Goal: Information Seeking & Learning: Check status

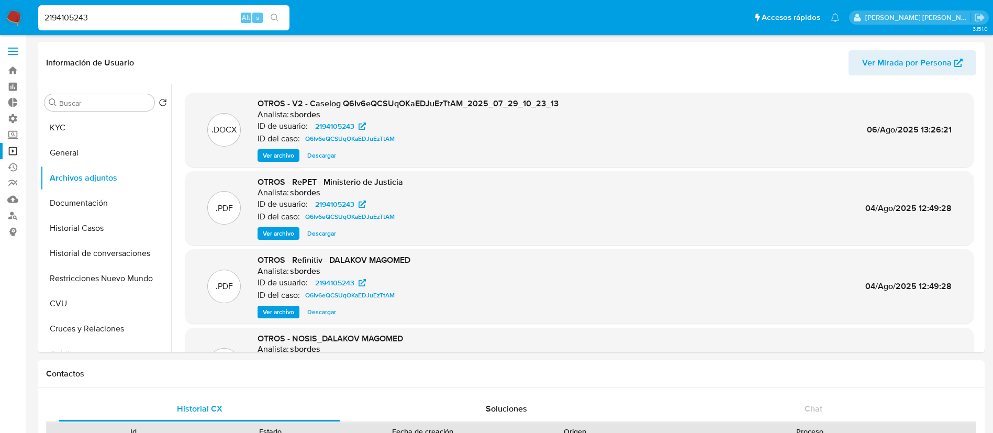
select select "10"
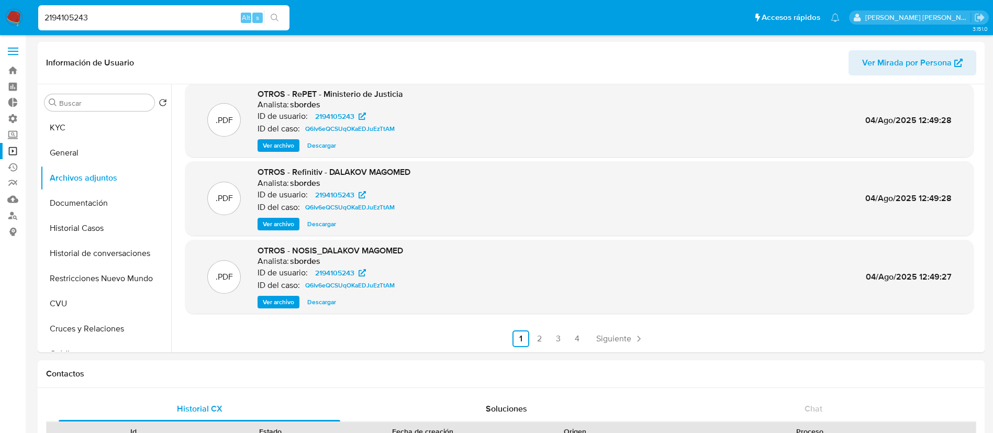
click at [216, 24] on input "2194105243" at bounding box center [163, 18] width 251 height 14
type input "c6yByLIrMeh1gt7Ny6GEgBWe"
click at [272, 21] on icon "search-icon" at bounding box center [275, 18] width 8 height 8
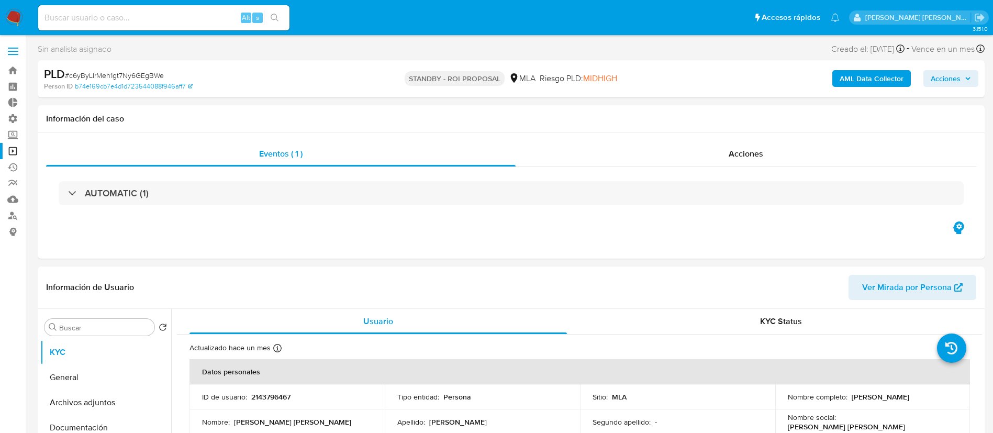
select select "10"
click at [703, 139] on div "Eventos ( 1 ) Acciones AUTOMATIC (1)" at bounding box center [511, 196] width 947 height 126
click at [697, 159] on div "Acciones" at bounding box center [746, 153] width 461 height 25
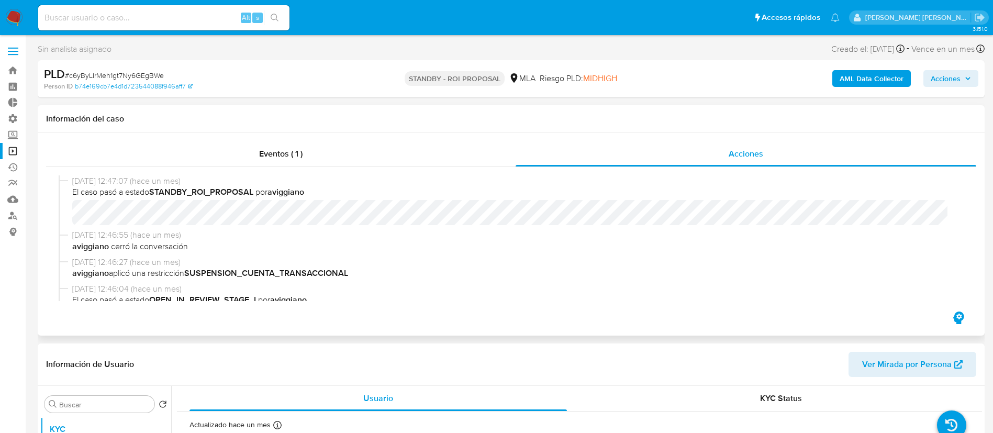
scroll to position [393, 0]
